Goal: Task Accomplishment & Management: Complete application form

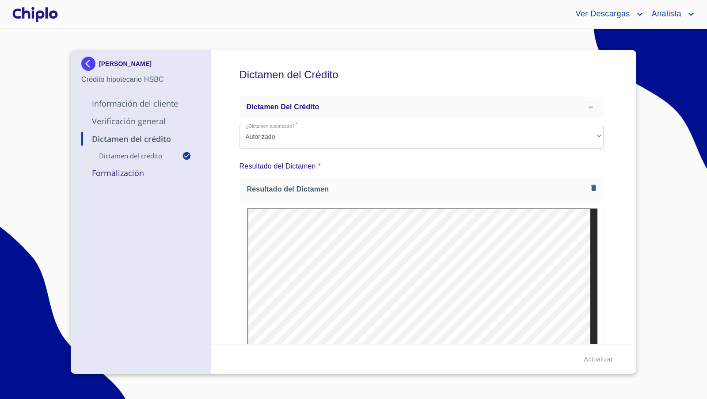
click at [597, 221] on div "Dictamen del Crédito Dictamen del crédito ¿Dictamen autorizado?   * Autorizado …" at bounding box center [421, 197] width 421 height 294
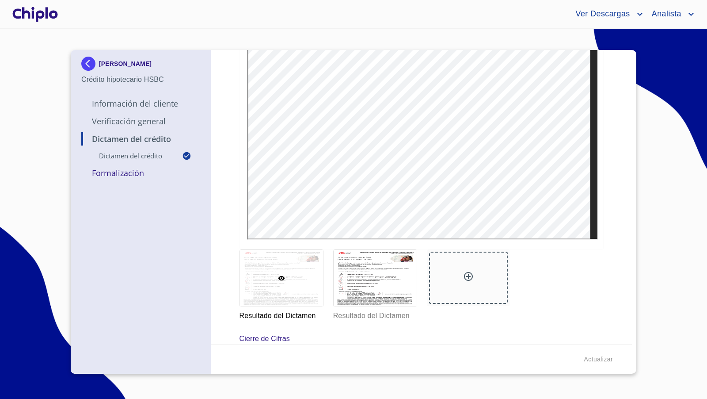
scroll to position [206, 0]
click at [372, 295] on div at bounding box center [375, 277] width 83 height 57
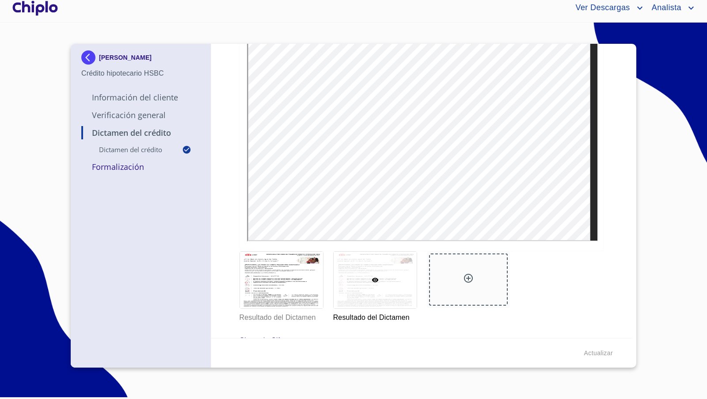
scroll to position [201, 0]
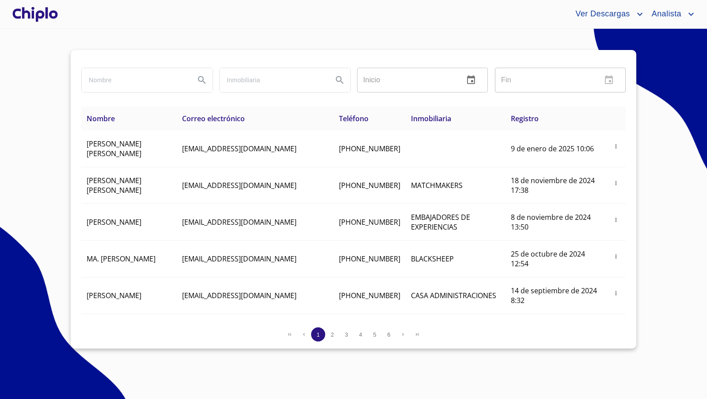
click at [23, 13] on div at bounding box center [35, 14] width 49 height 28
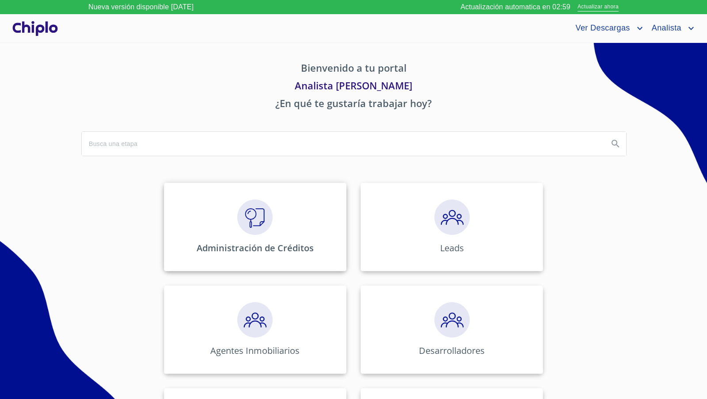
click at [259, 214] on img at bounding box center [254, 216] width 35 height 35
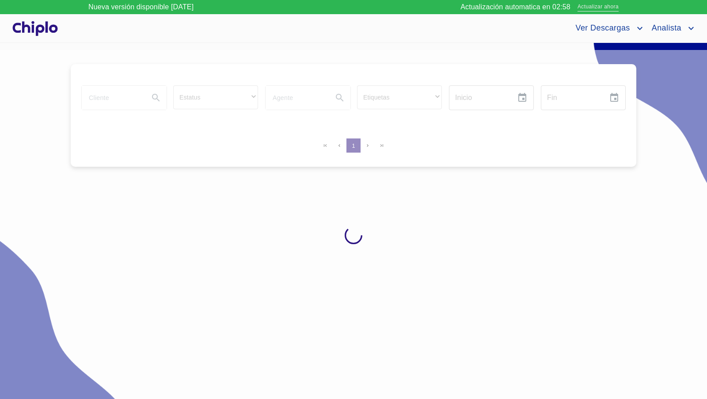
click at [599, 7] on span "Actualizar ahora" at bounding box center [598, 7] width 41 height 9
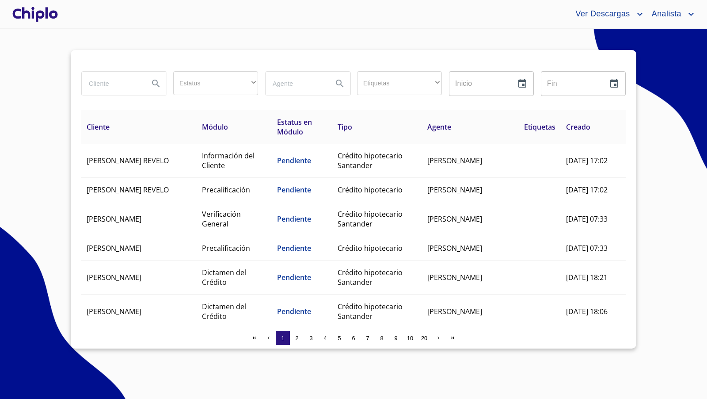
click at [119, 85] on input "search" at bounding box center [112, 84] width 60 height 24
type input "d"
type input "karla da"
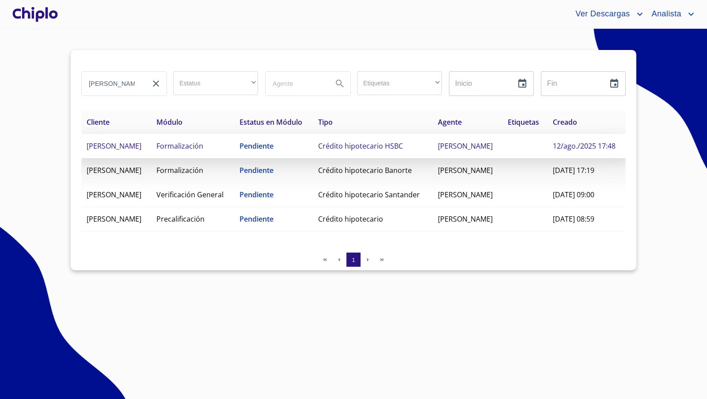
click at [151, 157] on td "[PERSON_NAME]" at bounding box center [116, 146] width 70 height 24
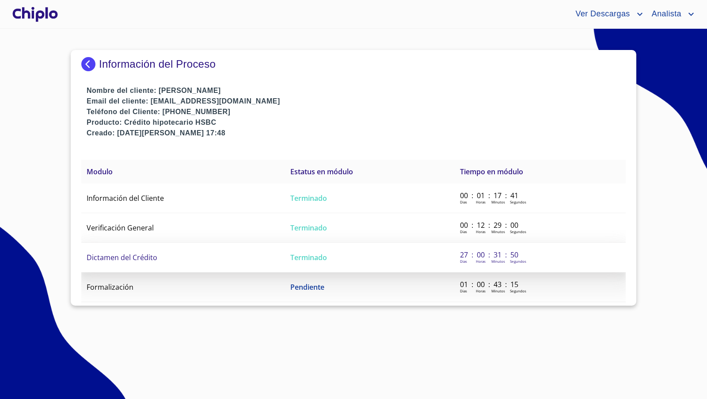
click at [153, 258] on span "Dictamen del Crédito" at bounding box center [122, 257] width 71 height 10
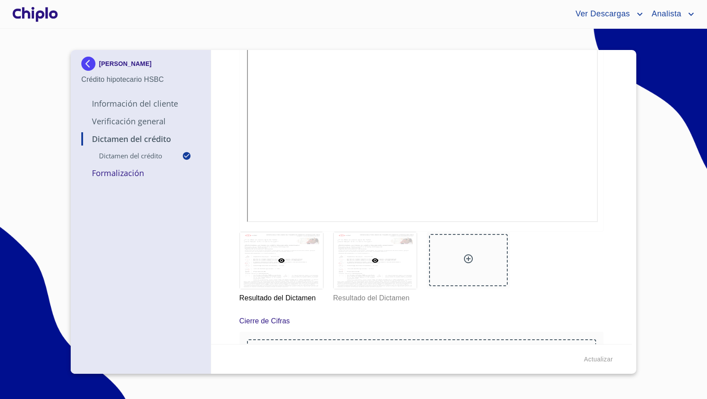
click at [405, 238] on div at bounding box center [375, 260] width 83 height 57
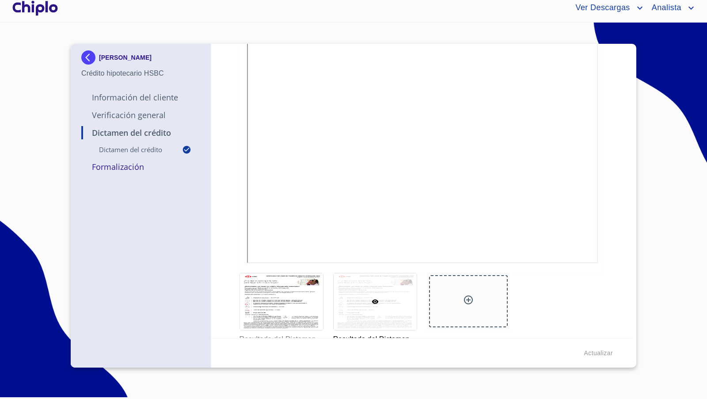
scroll to position [178, 0]
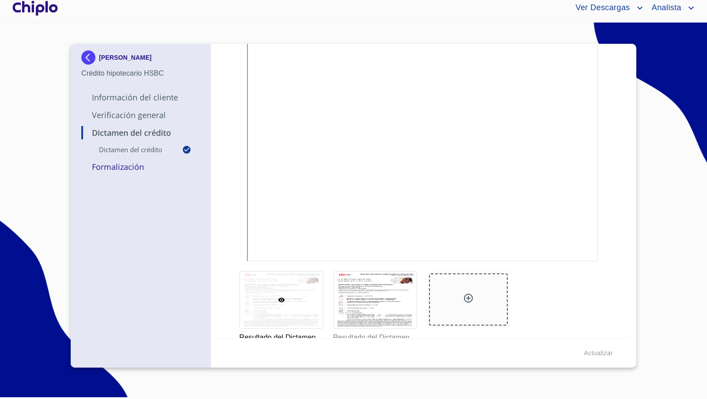
click at [602, 201] on div "Dictamen del Crédito Dictamen del crédito ¿Dictamen autorizado?   * Autorizado …" at bounding box center [421, 191] width 421 height 294
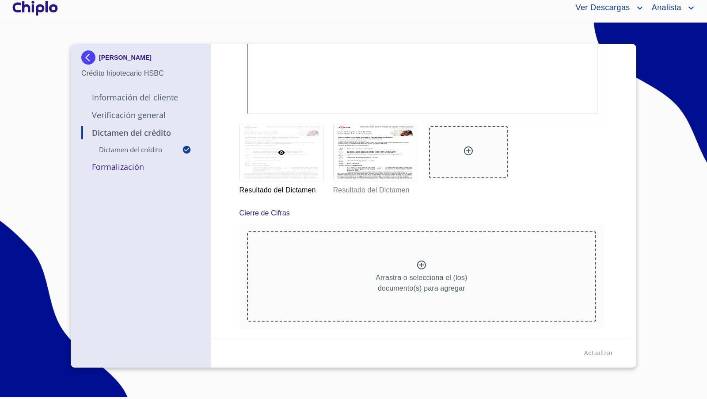
scroll to position [0, 0]
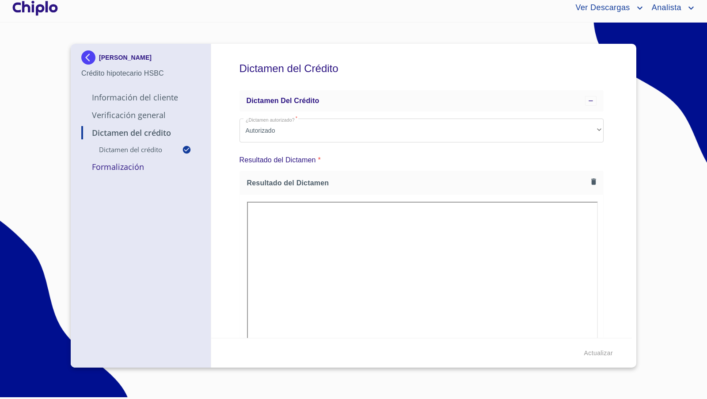
click at [49, 10] on div at bounding box center [35, 8] width 49 height 28
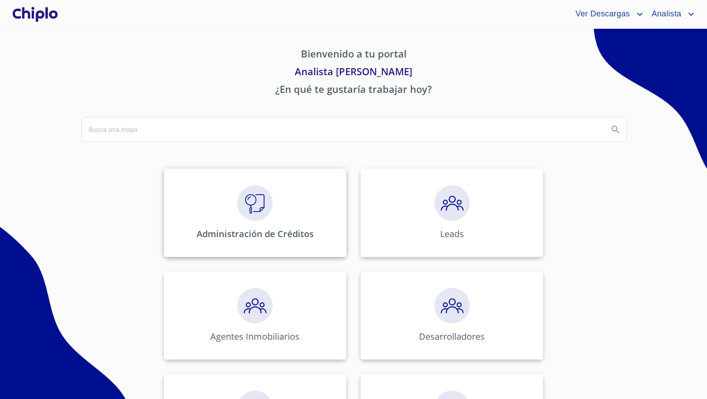
click at [263, 192] on img at bounding box center [254, 202] width 35 height 35
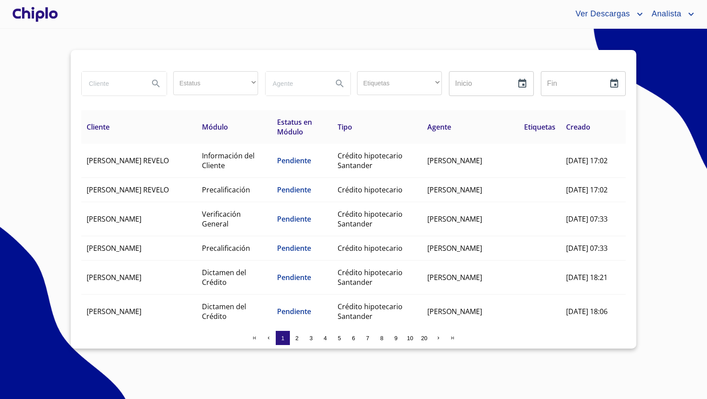
click at [110, 83] on input "search" at bounding box center [112, 84] width 60 height 24
type input "piñey"
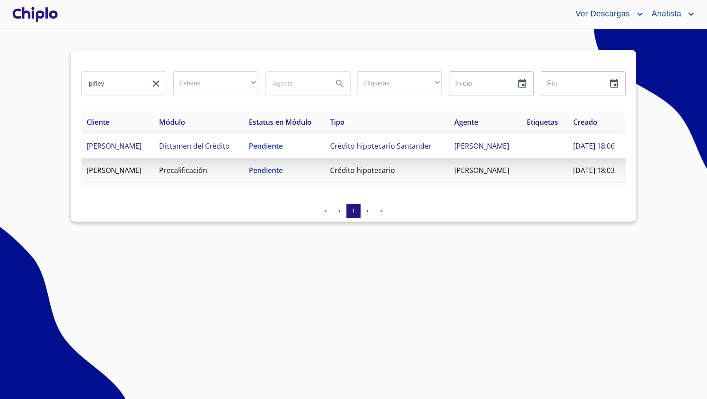
click at [141, 158] on td "ALEJANDRA ABIGAIL PIÑEYRO CARDENAS" at bounding box center [117, 146] width 72 height 24
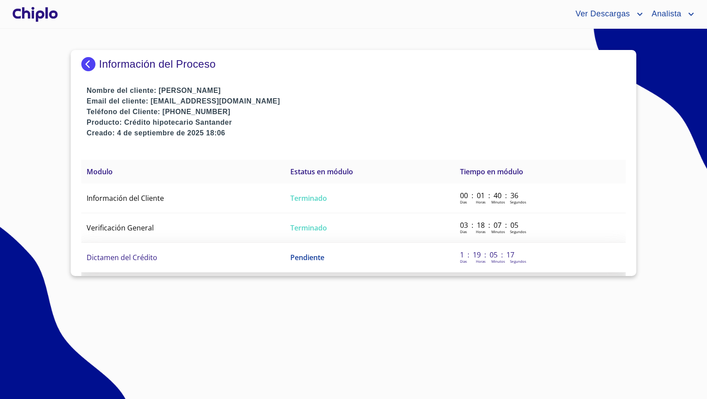
click at [142, 252] on span "Dictamen del Crédito" at bounding box center [122, 257] width 71 height 10
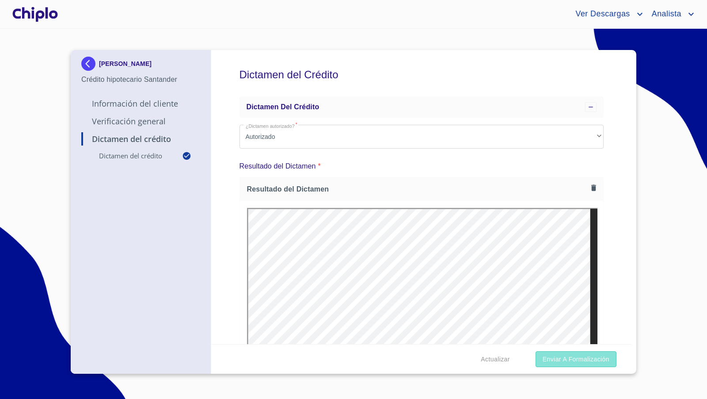
click at [559, 356] on span "Enviar a Formalización" at bounding box center [576, 358] width 67 height 11
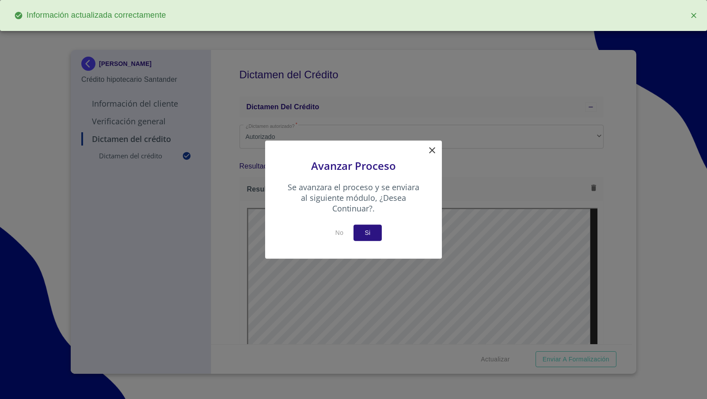
click at [374, 233] on span "Si" at bounding box center [368, 232] width 14 height 11
